Goal: Task Accomplishment & Management: Complete application form

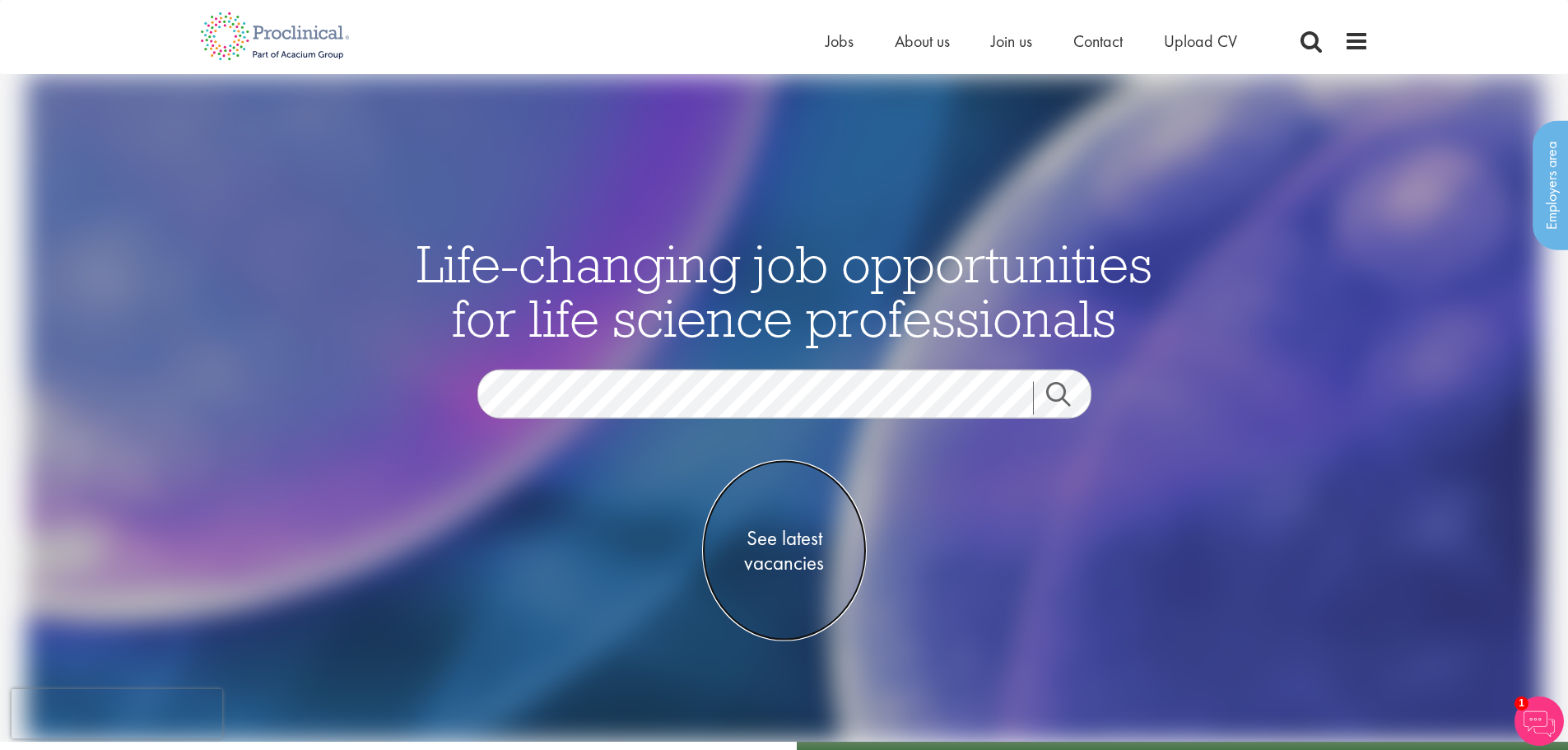
click at [802, 548] on span "See latest vacancies" at bounding box center [784, 550] width 164 height 49
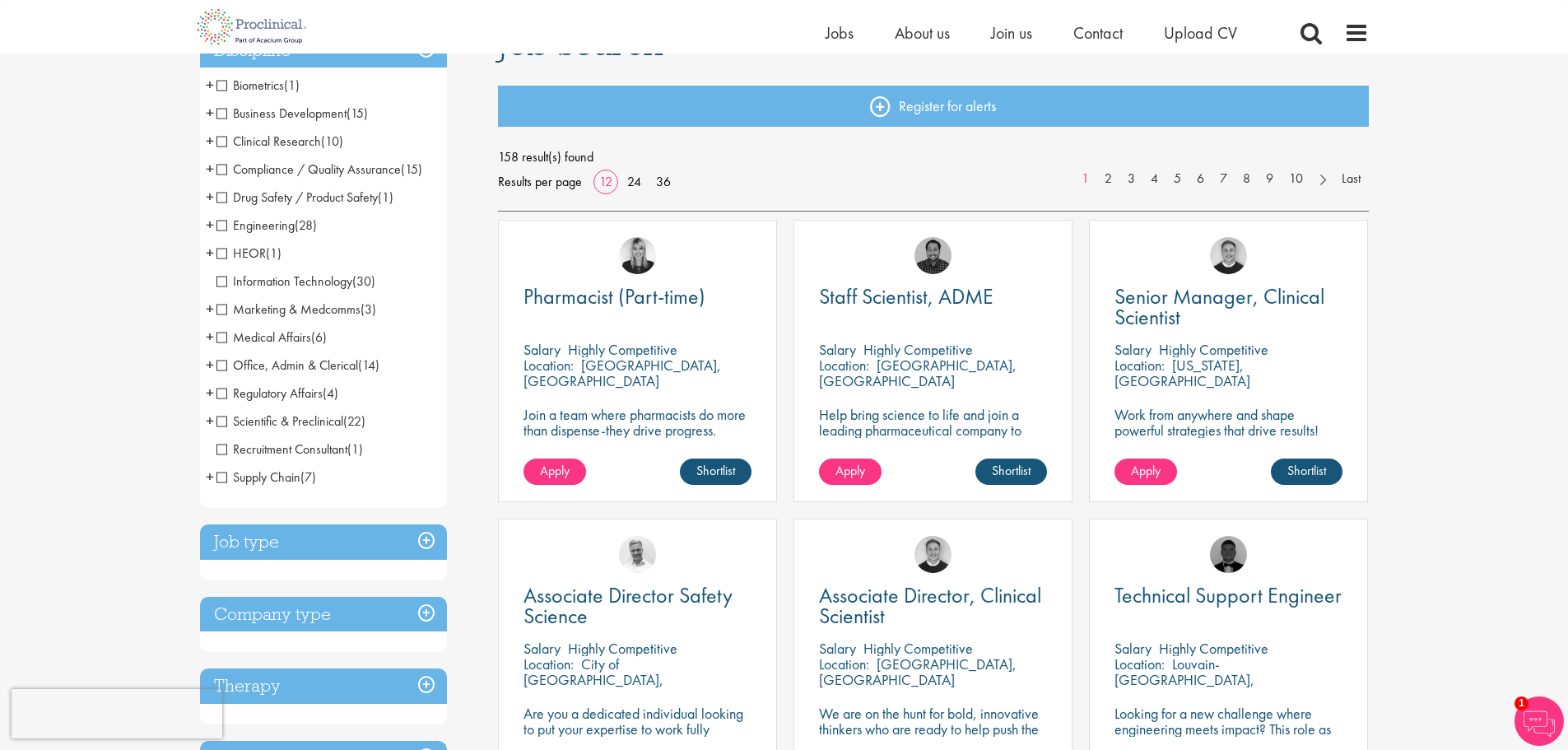
scroll to position [247, 0]
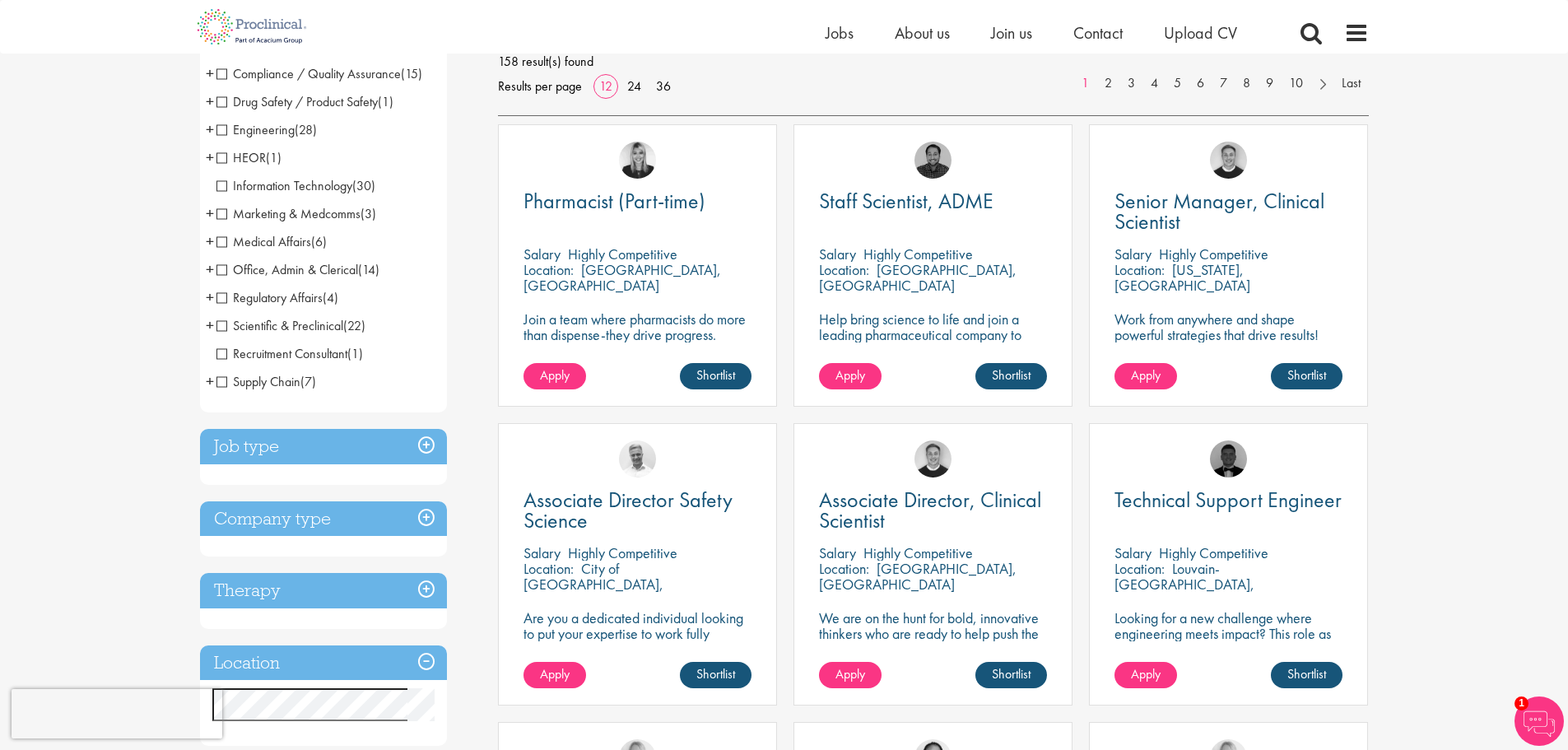
click at [432, 447] on h3 "Job type" at bounding box center [324, 446] width 247 height 35
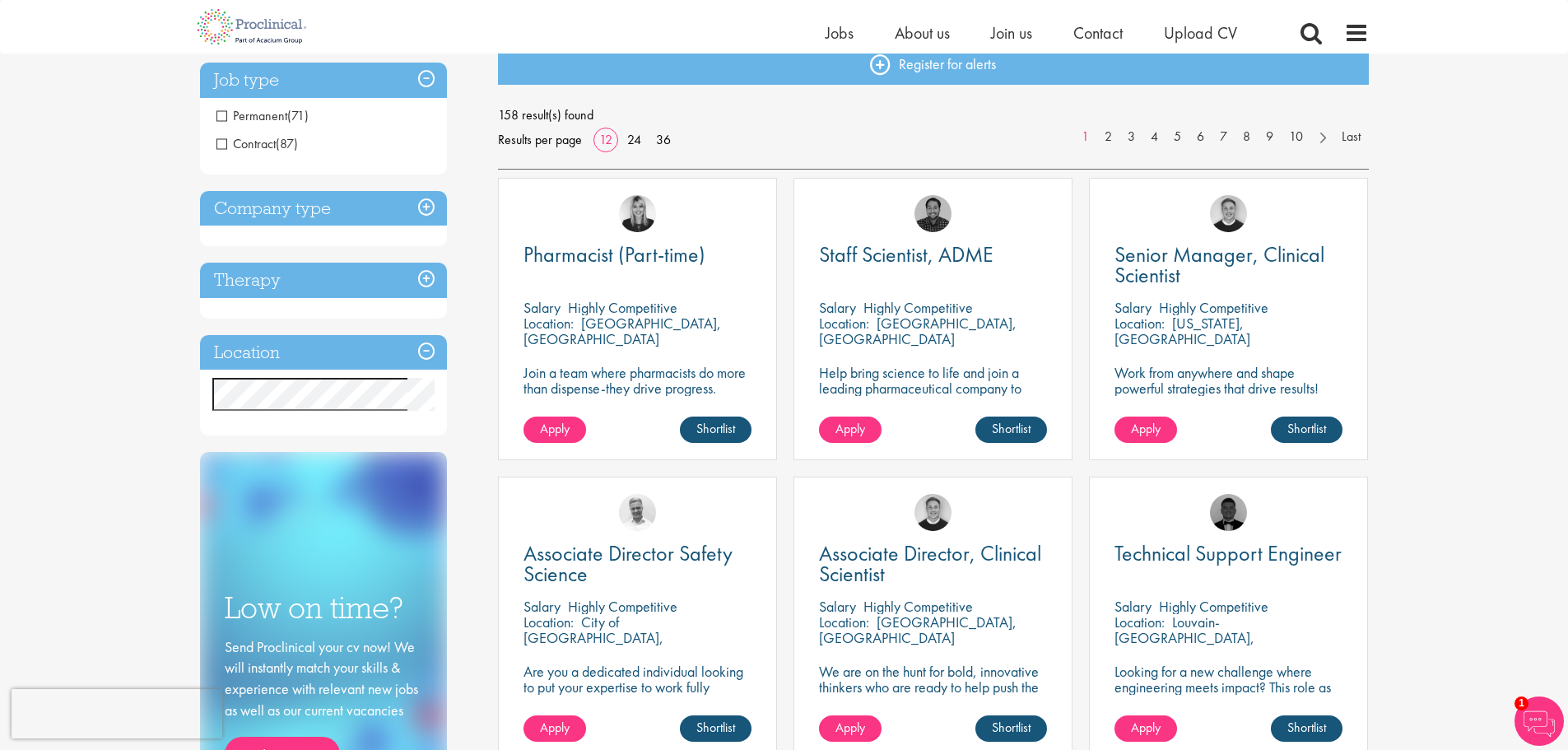
scroll to position [165, 0]
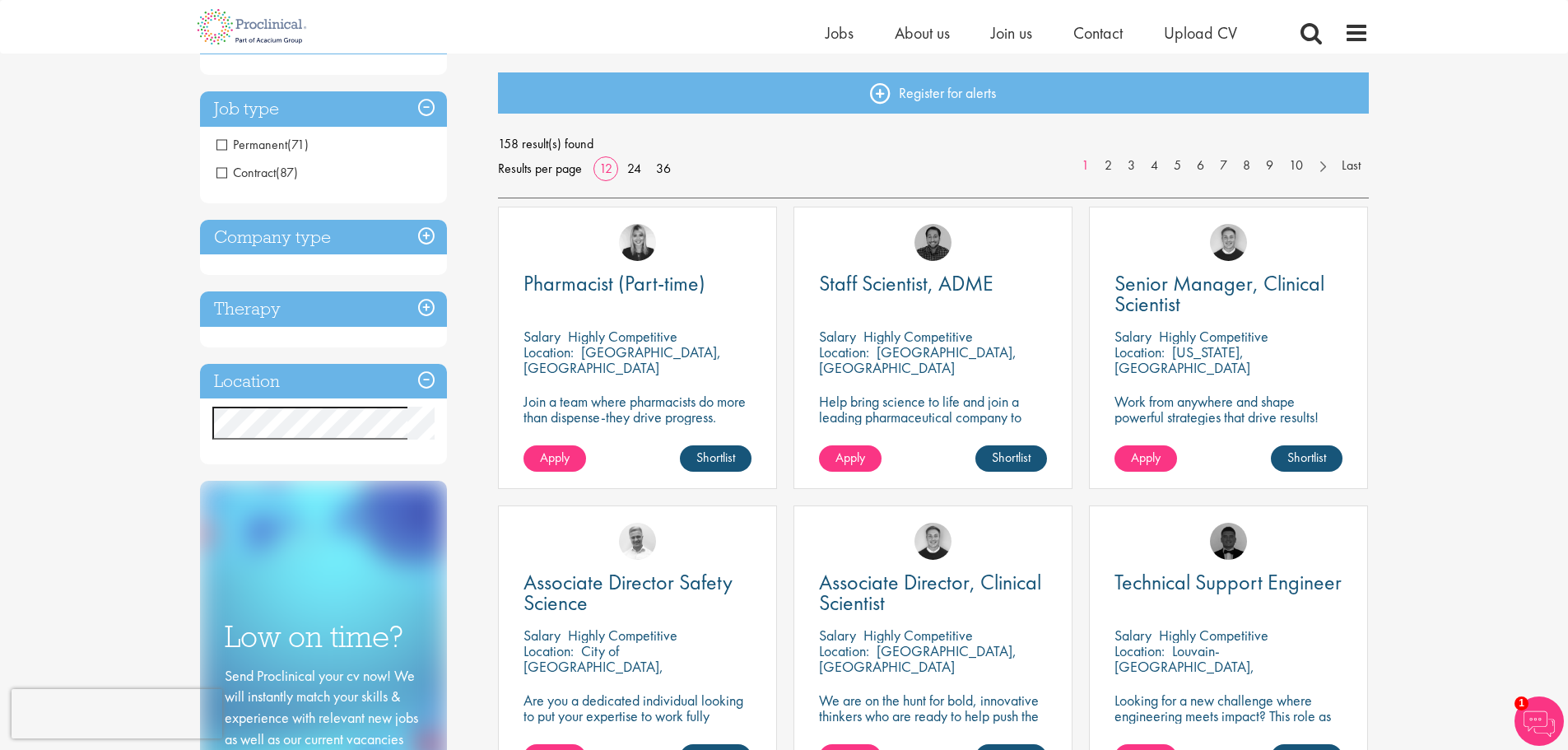
click at [422, 379] on h3 "Location" at bounding box center [324, 382] width 247 height 35
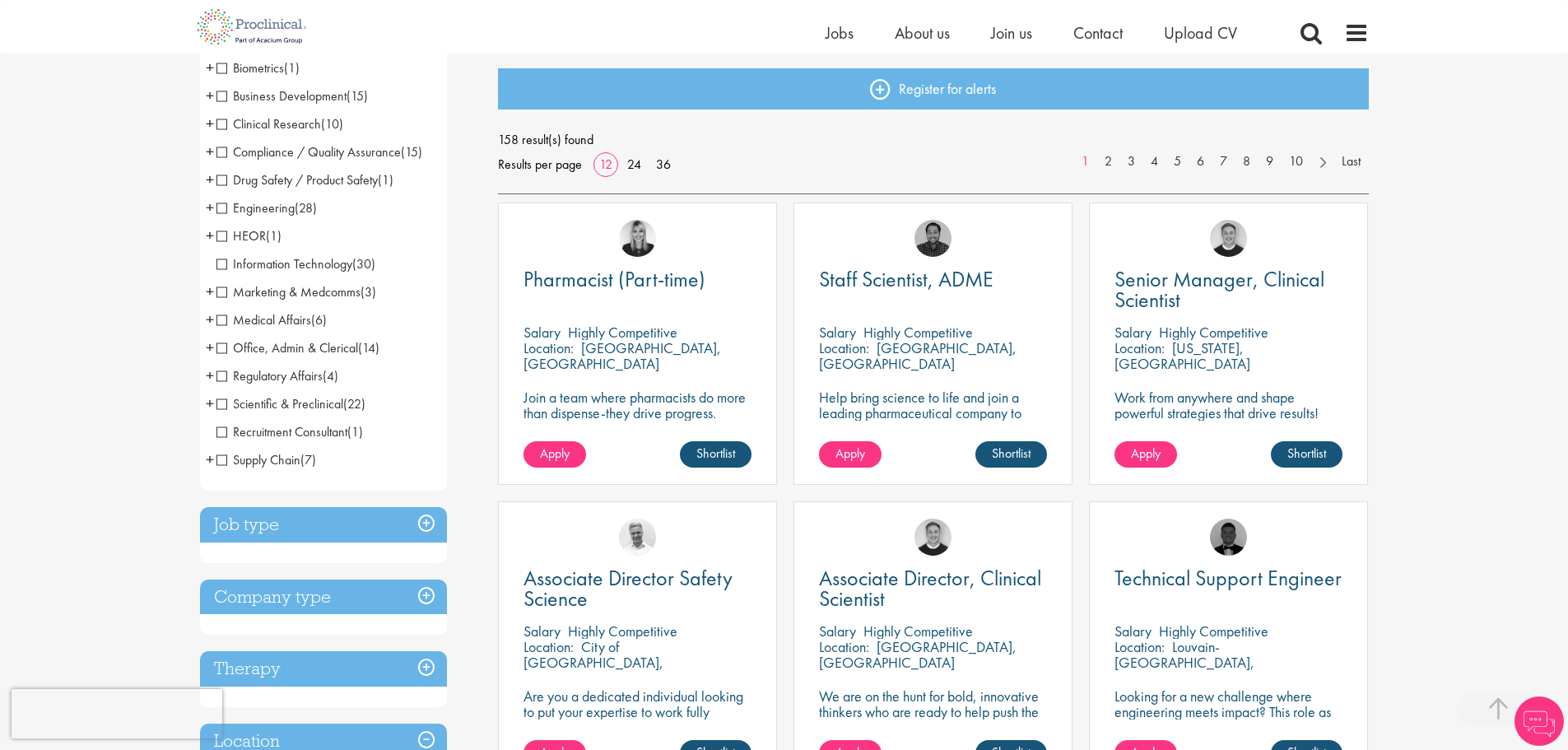
scroll to position [494, 0]
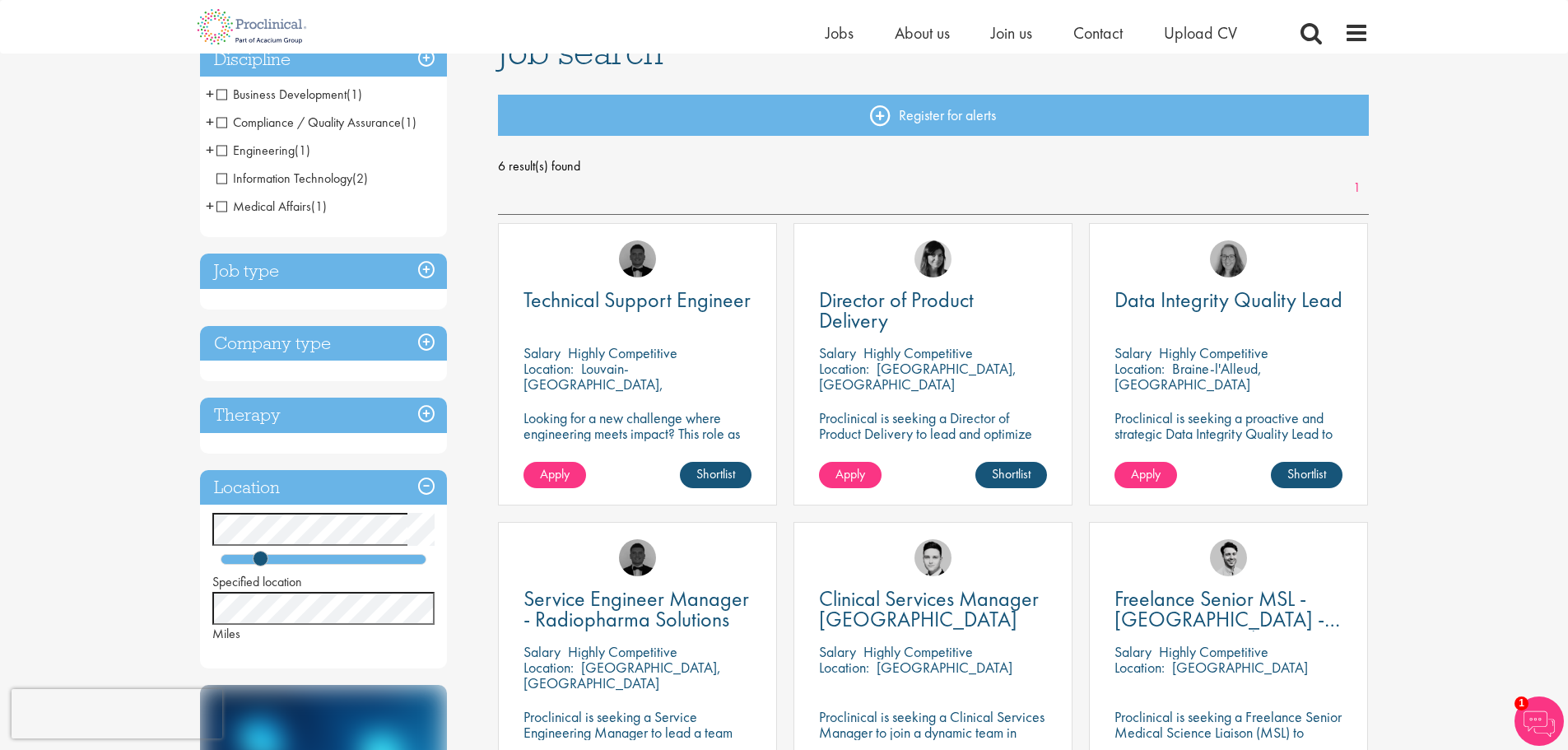
scroll to position [165, 0]
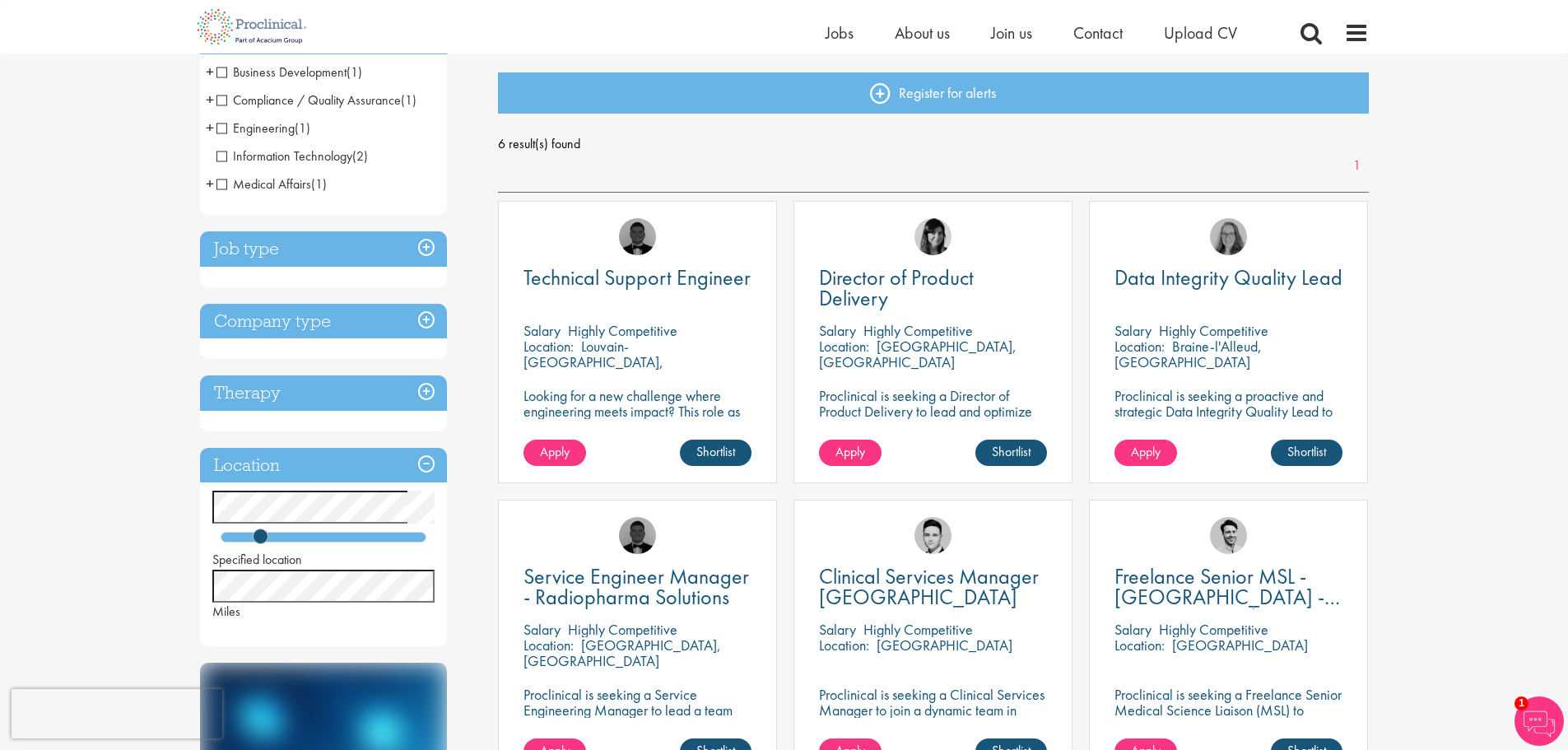
click at [430, 392] on h3 "Therapy" at bounding box center [324, 393] width 247 height 35
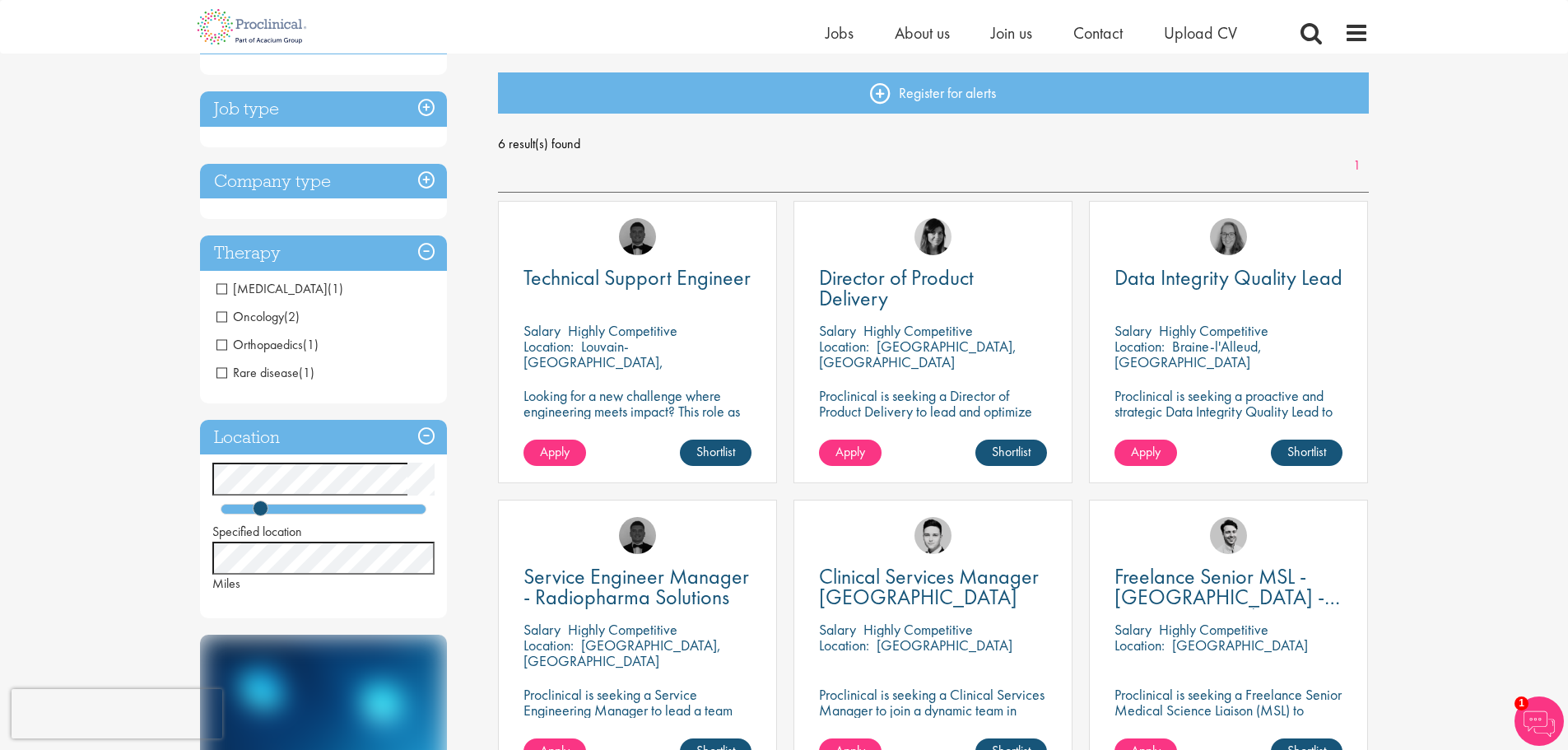
click at [424, 249] on h3 "Therapy" at bounding box center [324, 253] width 247 height 35
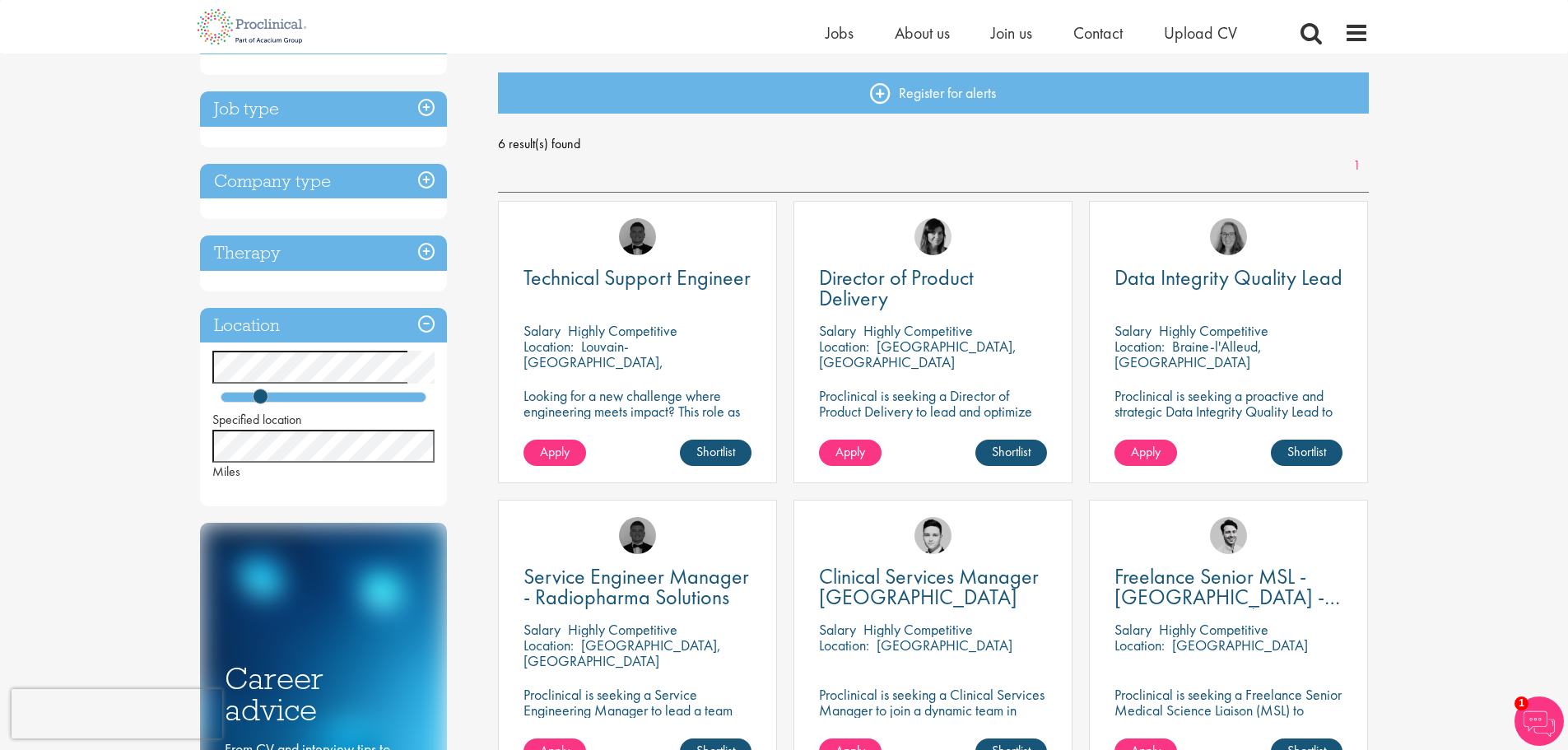
click at [430, 192] on h3 "Company type" at bounding box center [324, 181] width 247 height 35
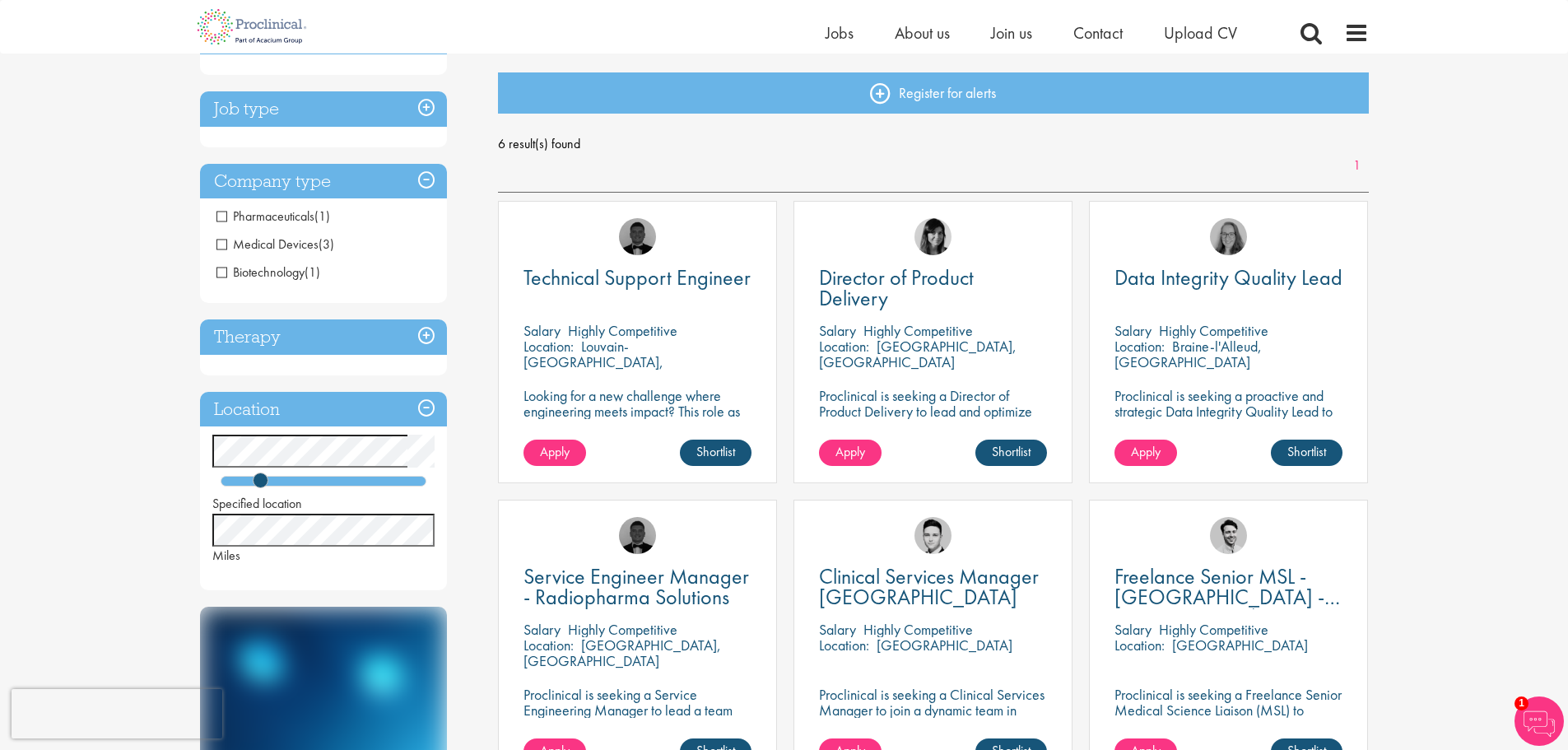
click at [430, 189] on h3 "Company type" at bounding box center [324, 181] width 247 height 35
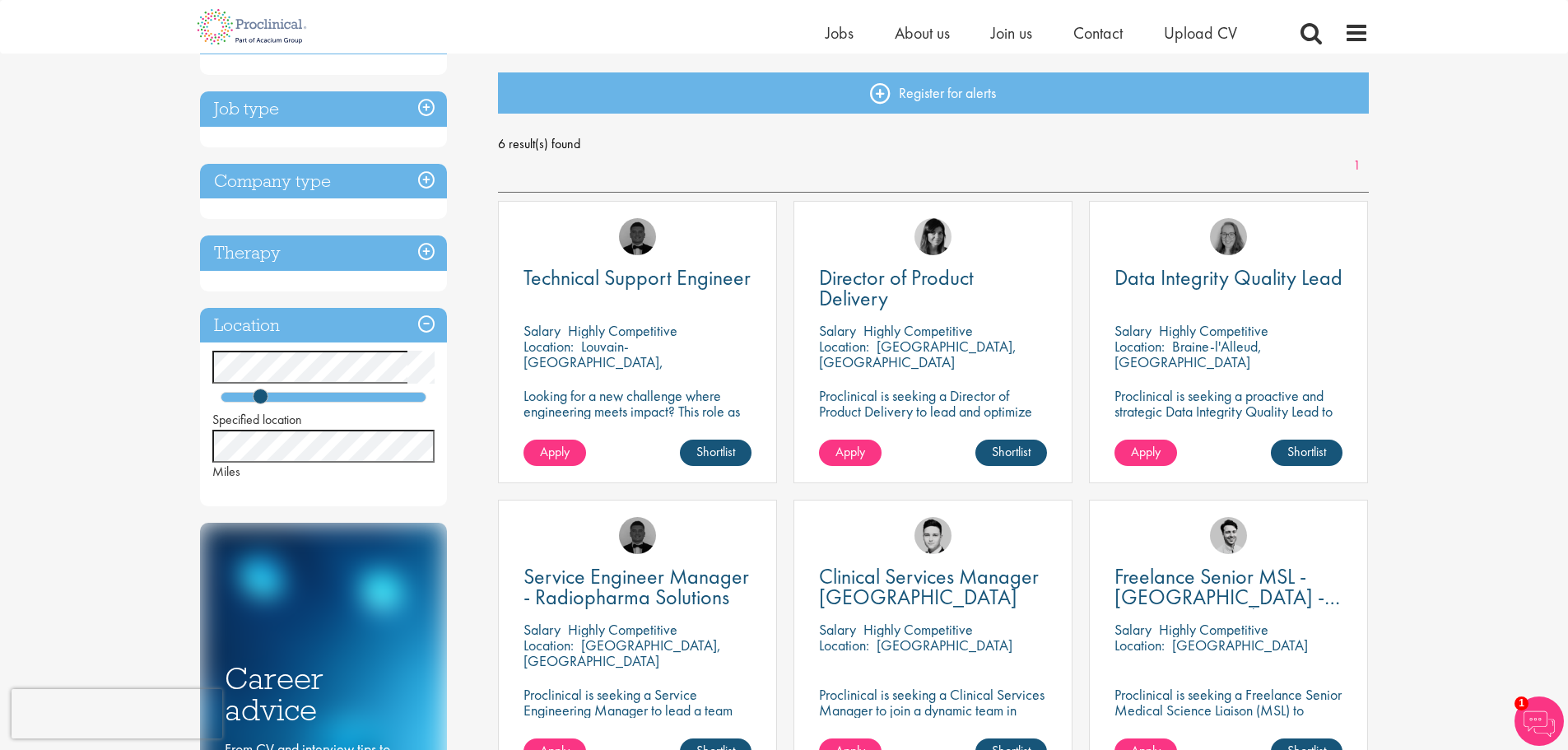
click at [430, 109] on h3 "Job type" at bounding box center [324, 109] width 247 height 35
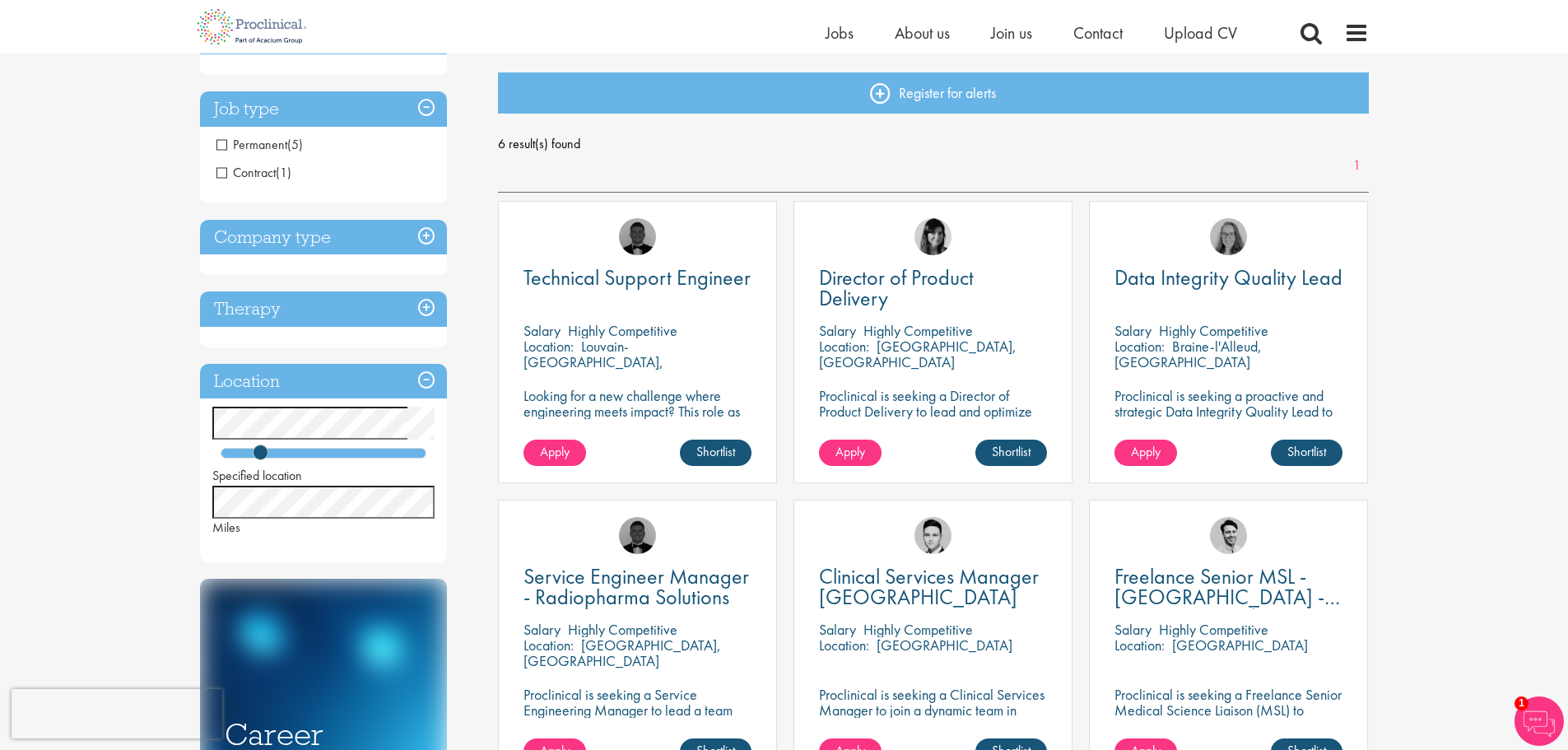
click at [430, 109] on h3 "Job type" at bounding box center [324, 109] width 247 height 35
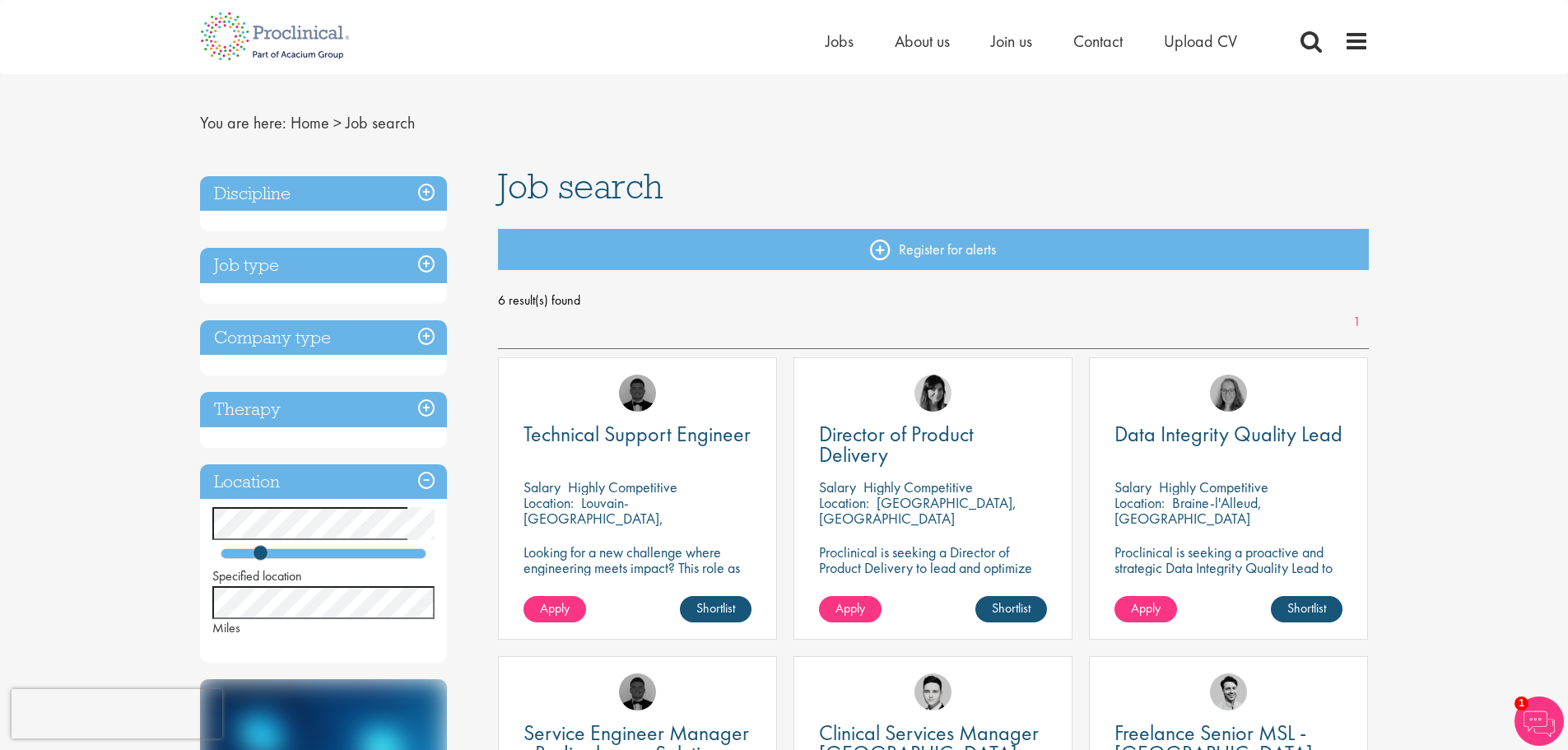
scroll to position [0, 0]
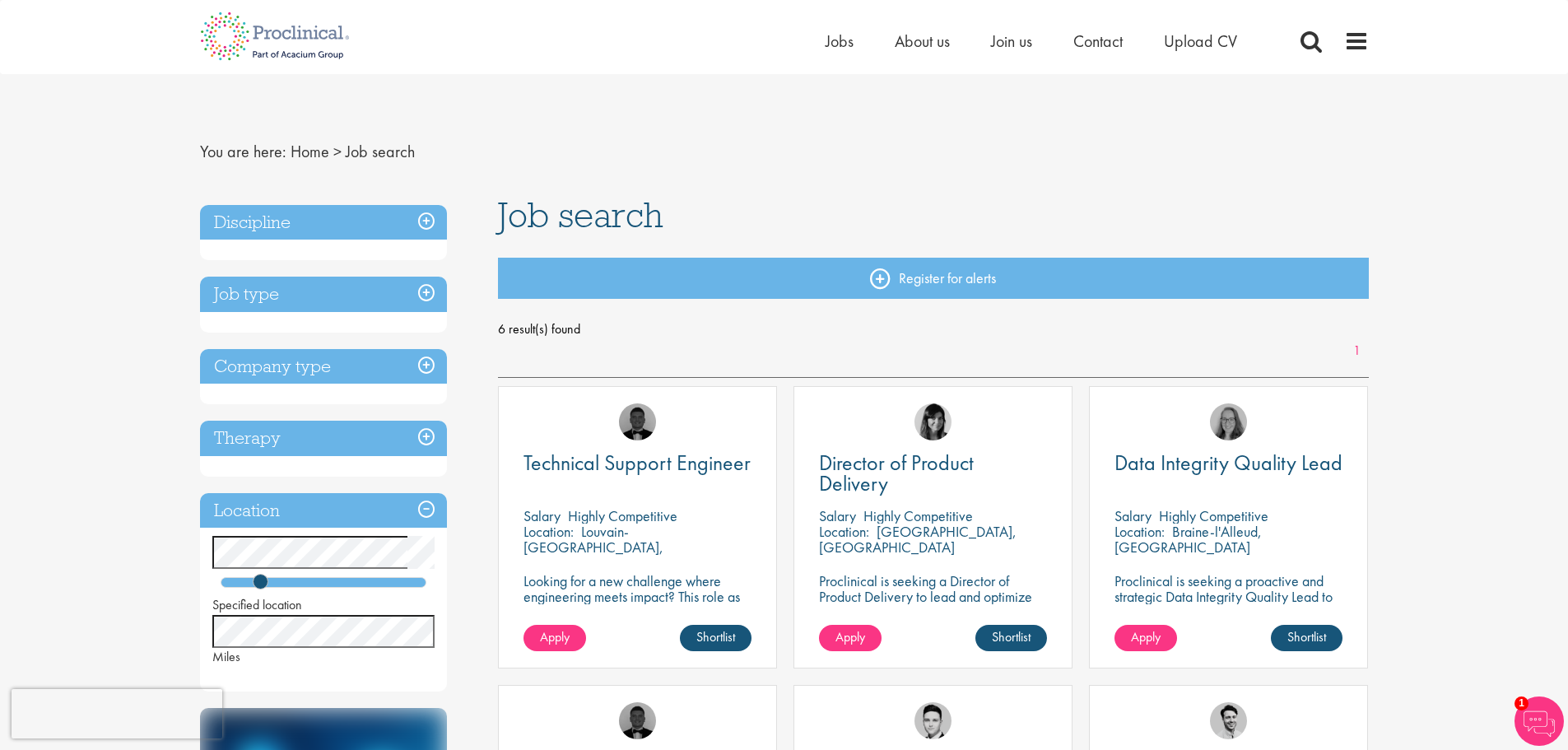
click at [1222, 67] on nav "Home Jobs About us Join us Contact Upload CV" at bounding box center [784, 37] width 1568 height 74
click at [1214, 53] on div "Home Jobs About us Join us Contact Upload CV" at bounding box center [1052, 46] width 452 height 33
click at [1213, 49] on span "Upload CV" at bounding box center [1200, 41] width 74 height 21
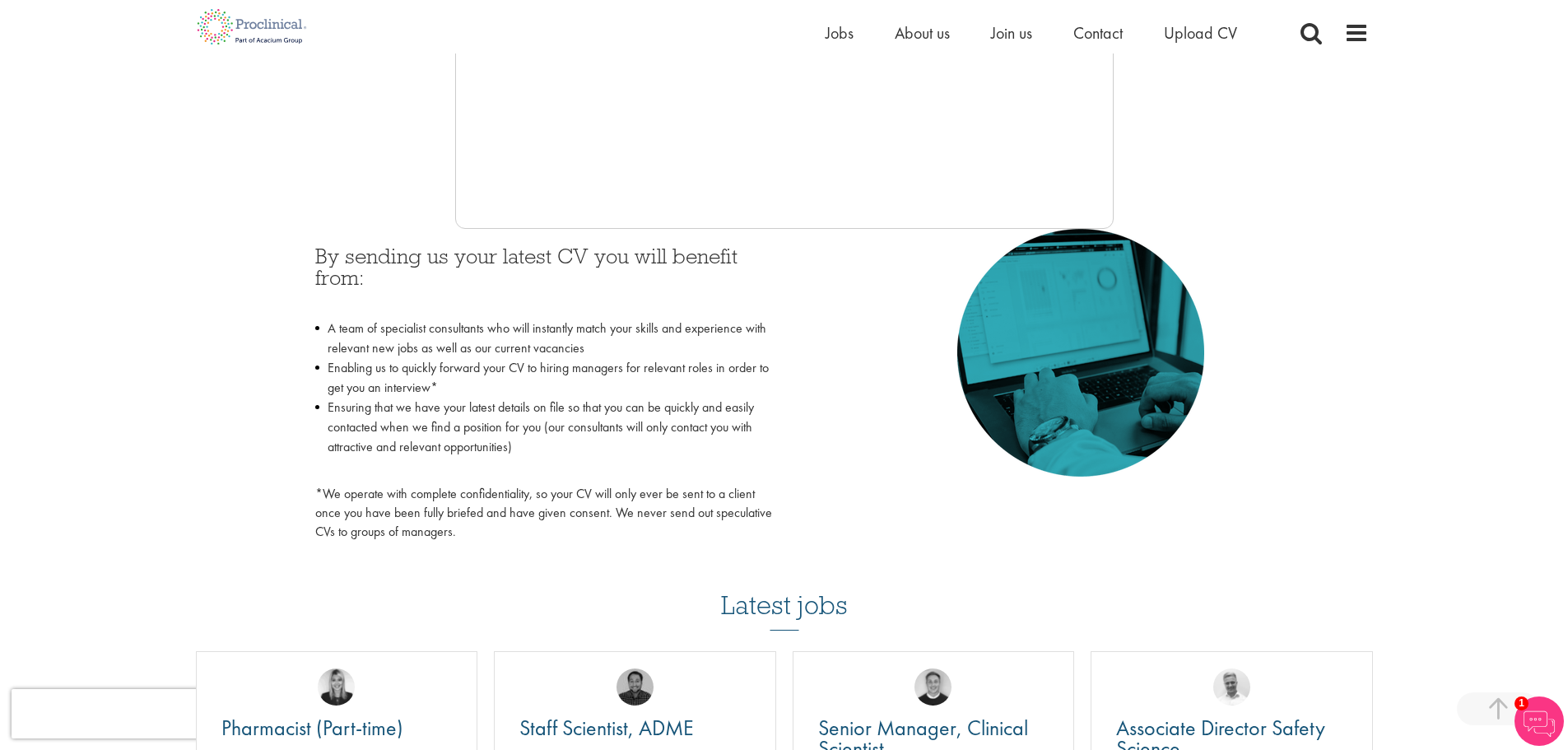
scroll to position [577, 0]
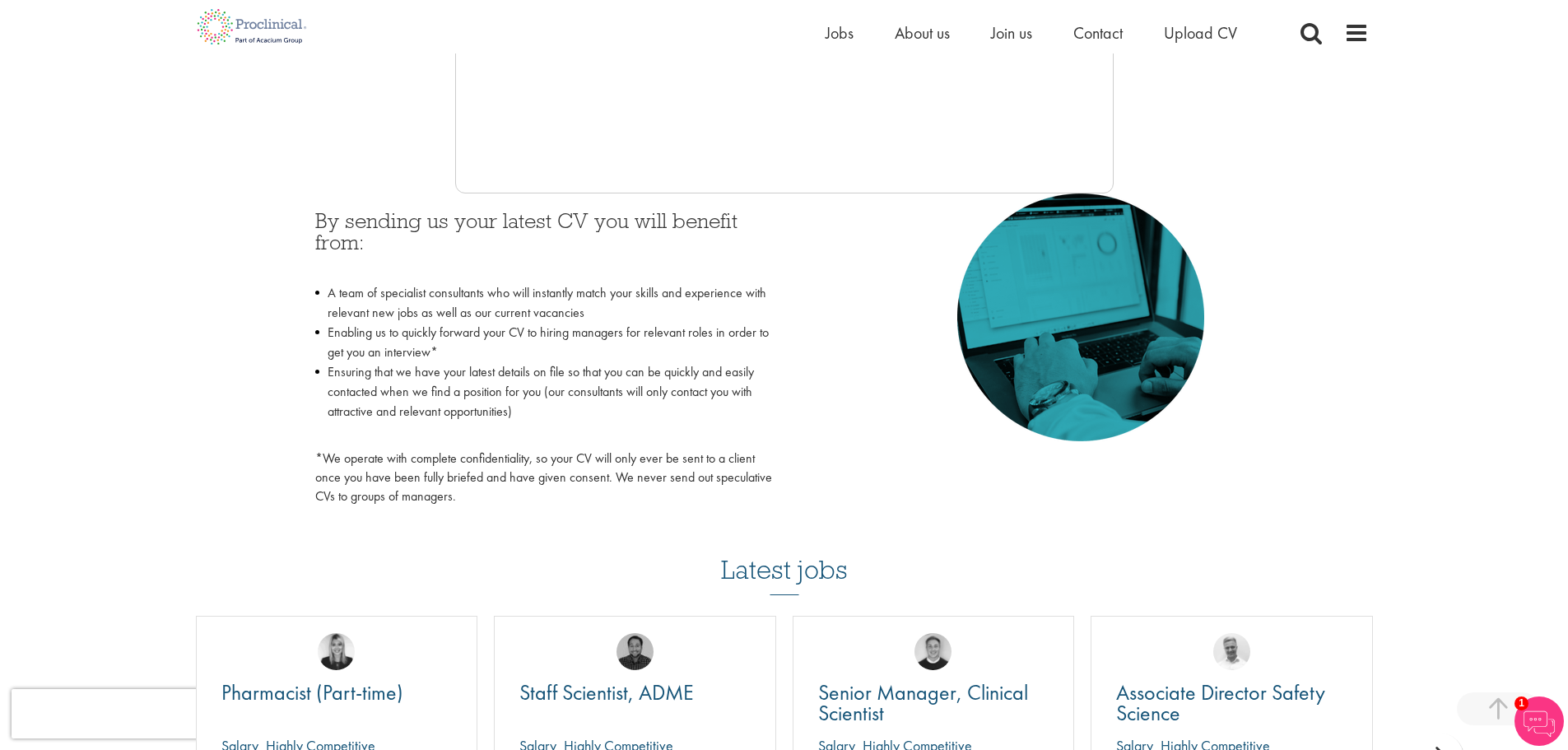
scroll to position [659, 0]
